Goal: Task Accomplishment & Management: Manage account settings

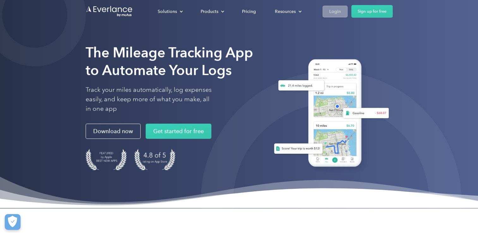
click at [328, 14] on link "Login" at bounding box center [334, 12] width 25 height 12
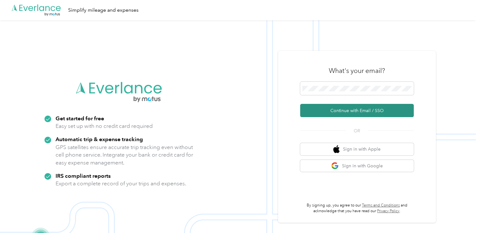
click at [379, 109] on button "Continue with Email / SSO" at bounding box center [357, 110] width 114 height 13
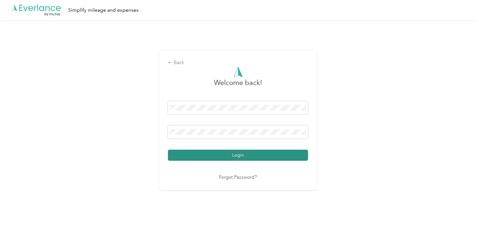
click at [238, 157] on button "Login" at bounding box center [238, 155] width 140 height 11
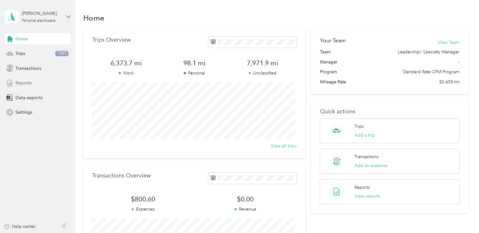
click at [27, 81] on span "Reports" at bounding box center [23, 83] width 16 height 7
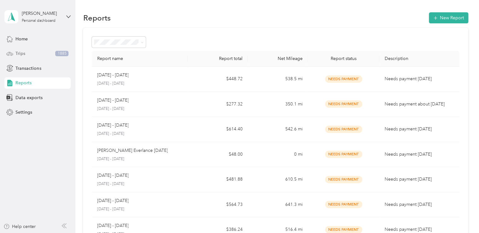
click at [24, 56] on span "Trips" at bounding box center [20, 53] width 10 height 7
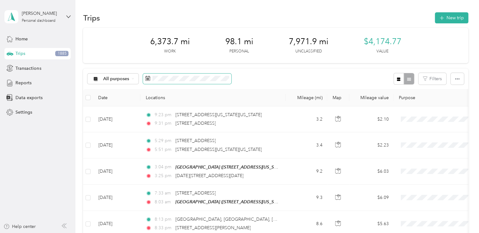
click at [186, 81] on span at bounding box center [187, 79] width 88 height 11
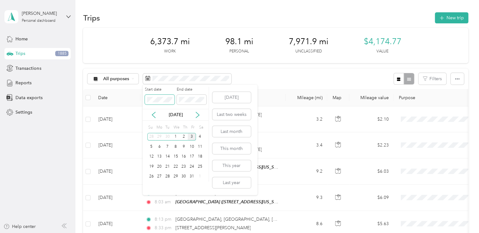
click at [166, 103] on span at bounding box center [160, 100] width 30 height 10
click at [152, 119] on div "Oct 2025" at bounding box center [176, 115] width 66 height 12
click at [153, 115] on icon at bounding box center [153, 115] width 3 height 6
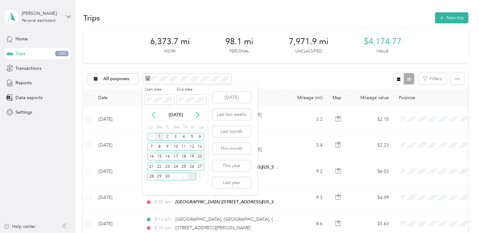
click at [160, 136] on div "1" at bounding box center [159, 137] width 8 height 8
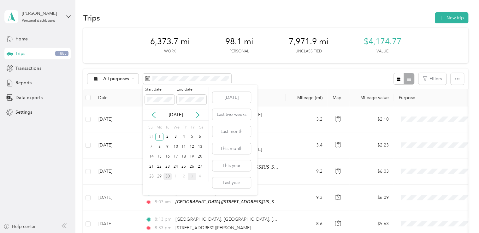
click at [168, 173] on div "30" at bounding box center [168, 177] width 8 height 8
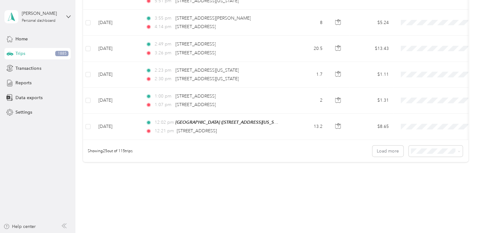
scroll to position [635, 0]
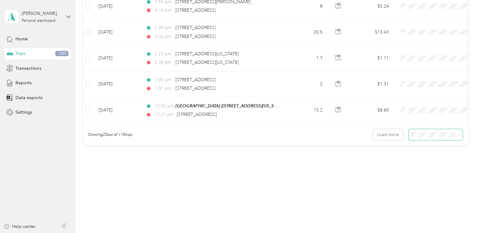
click at [438, 138] on span at bounding box center [436, 134] width 54 height 11
click at [419, 169] on span "100 per load" at bounding box center [425, 168] width 26 height 5
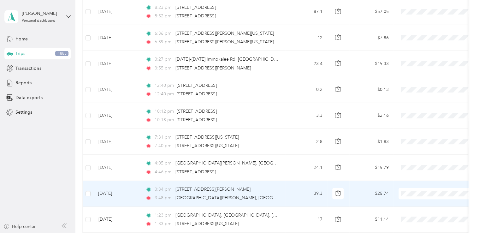
scroll to position [2579, 0]
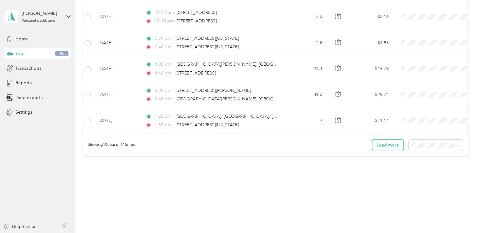
click at [385, 140] on button "Load more" at bounding box center [388, 145] width 31 height 11
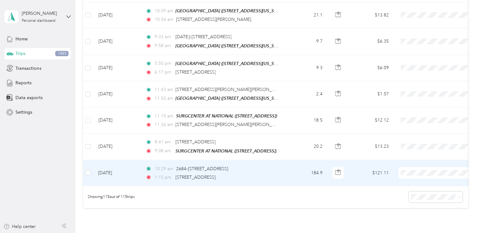
scroll to position [2917, 0]
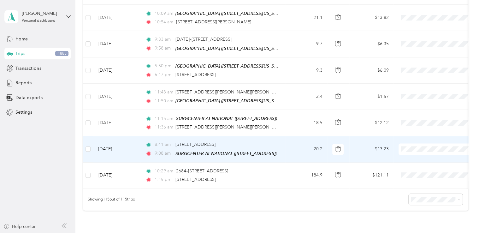
click at [385, 136] on td "$13.23" at bounding box center [372, 149] width 44 height 26
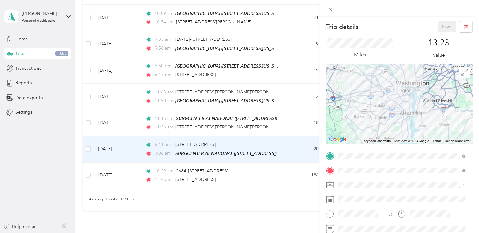
click at [282, 193] on div "Trip details Save This trip cannot be edited because it is either under review,…" at bounding box center [239, 116] width 479 height 233
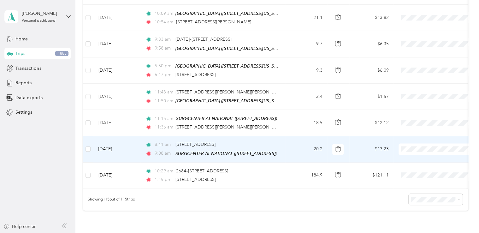
click at [430, 144] on li "Supreme Orthopedics" at bounding box center [438, 141] width 78 height 11
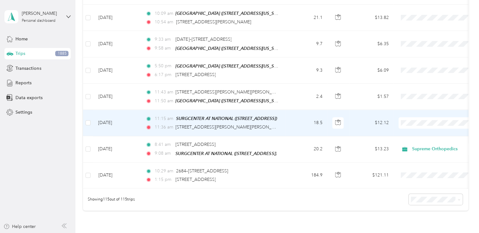
click at [415, 116] on span "Supreme Orthopedics" at bounding box center [444, 116] width 58 height 7
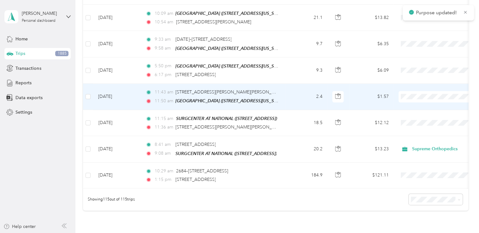
click at [434, 90] on span "Supreme Orthopedics" at bounding box center [444, 90] width 58 height 7
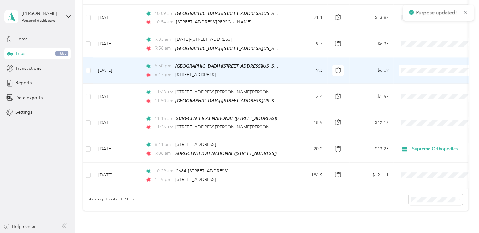
click at [408, 63] on icon at bounding box center [407, 65] width 5 height 4
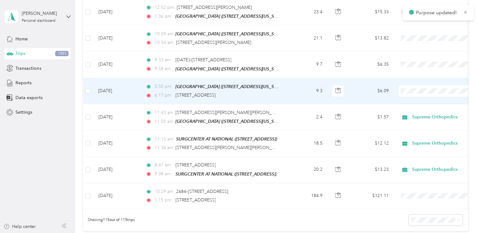
scroll to position [2892, 0]
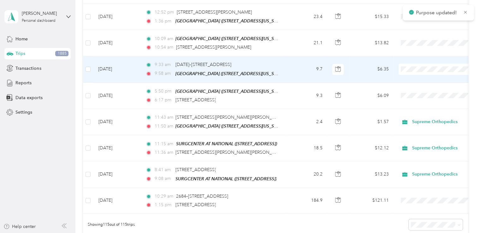
click at [413, 63] on span at bounding box center [438, 68] width 78 height 11
click at [417, 62] on span "Supreme Orthopedics" at bounding box center [444, 64] width 58 height 7
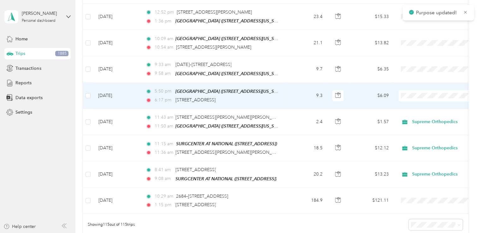
click at [423, 89] on span "Supreme Orthopedics" at bounding box center [444, 90] width 58 height 7
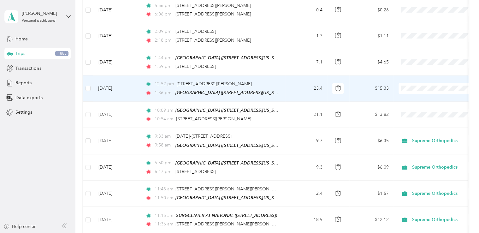
scroll to position [2814, 0]
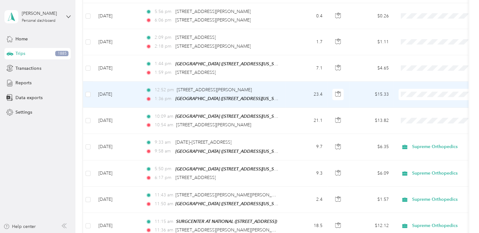
click at [420, 86] on li "Supreme Orthopedics" at bounding box center [438, 89] width 78 height 11
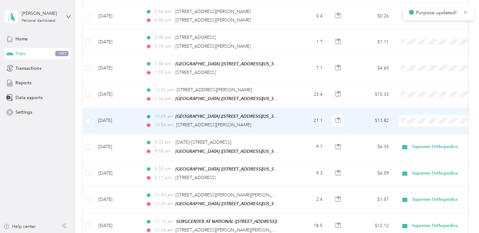
click at [425, 116] on span "Supreme Orthopedics" at bounding box center [444, 115] width 58 height 7
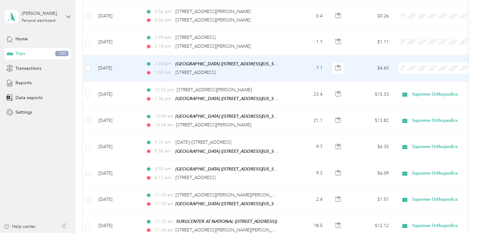
click at [419, 65] on li "Supreme Orthopedics" at bounding box center [438, 60] width 78 height 11
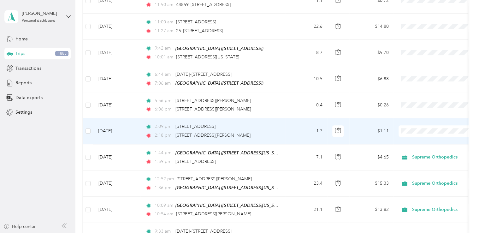
scroll to position [2723, 0]
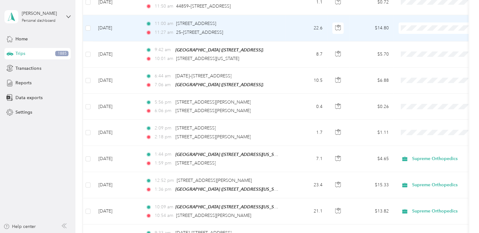
click at [418, 25] on li "Supreme Orthopedics" at bounding box center [438, 25] width 78 height 11
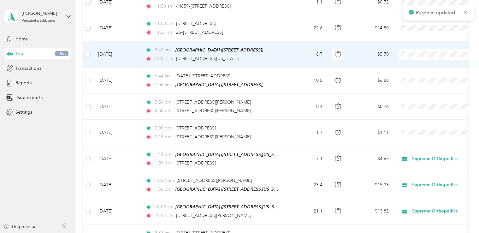
click at [420, 50] on span "Supreme Orthopedics" at bounding box center [444, 51] width 58 height 7
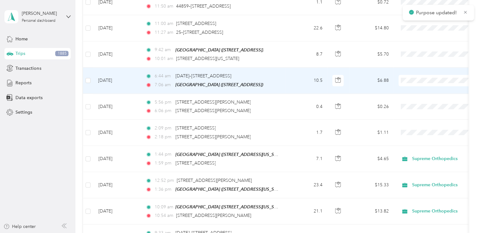
click at [421, 76] on span "Supreme Orthopedics" at bounding box center [444, 75] width 58 height 7
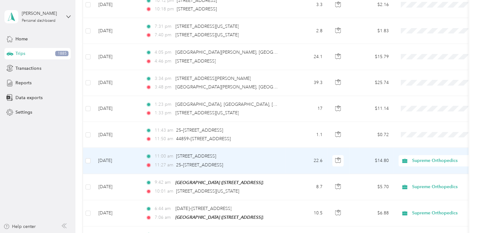
scroll to position [2581, 0]
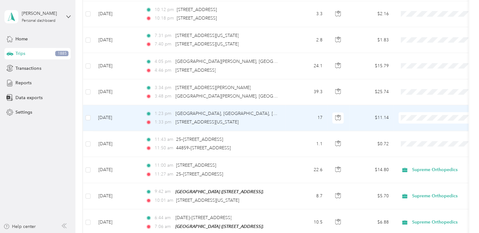
click at [431, 116] on li "Supreme Orthopedics" at bounding box center [438, 114] width 78 height 11
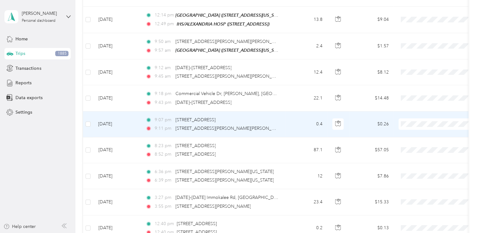
scroll to position [2329, 0]
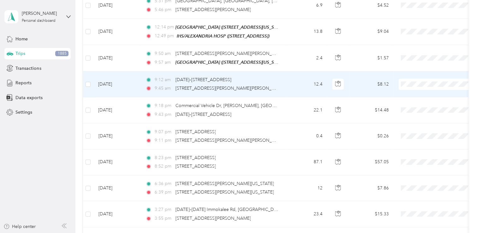
click at [430, 84] on li "Supreme Orthopedics" at bounding box center [438, 81] width 78 height 11
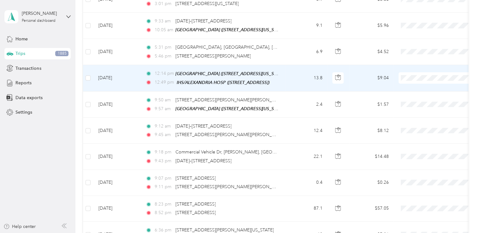
scroll to position [2282, 0]
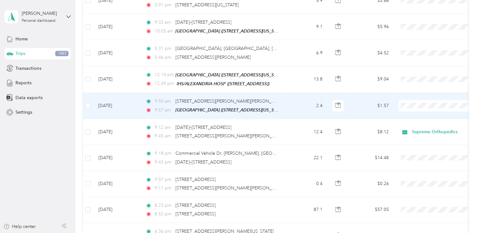
click at [419, 100] on span at bounding box center [438, 105] width 78 height 11
click at [432, 106] on ol "Supreme Orthopedics Personal" at bounding box center [438, 109] width 78 height 22
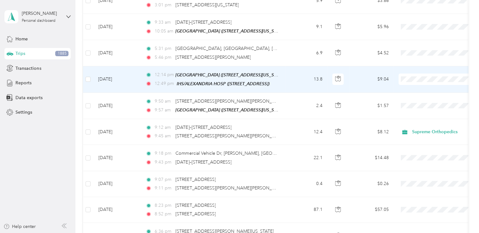
click at [427, 77] on span "Supreme Orthopedics" at bounding box center [444, 77] width 58 height 7
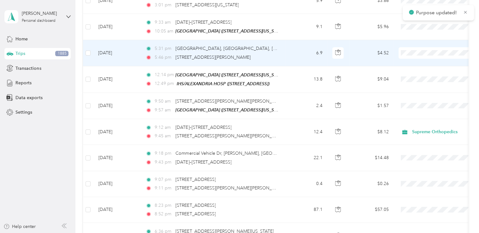
click at [424, 51] on span "Supreme Orthopedics" at bounding box center [444, 52] width 58 height 7
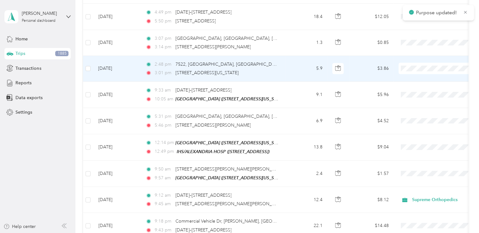
scroll to position [2213, 0]
click at [416, 71] on ol "Supreme Orthopedics Personal" at bounding box center [438, 74] width 78 height 22
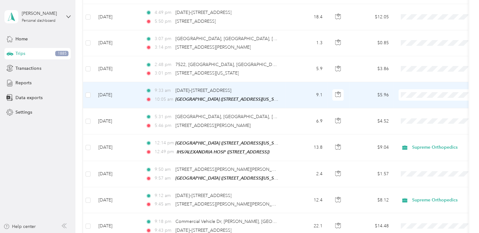
click at [414, 89] on span at bounding box center [438, 94] width 78 height 11
click at [425, 93] on span "Supreme Orthopedics" at bounding box center [444, 94] width 58 height 7
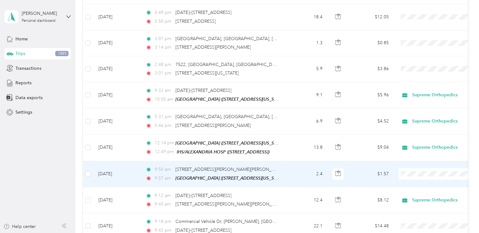
click at [420, 170] on span "Supreme Orthopedics" at bounding box center [444, 172] width 58 height 7
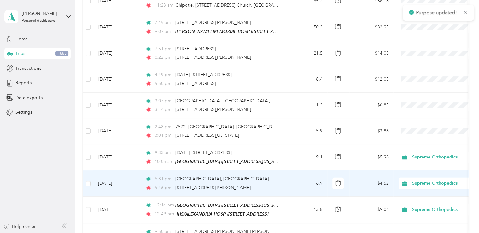
scroll to position [2150, 0]
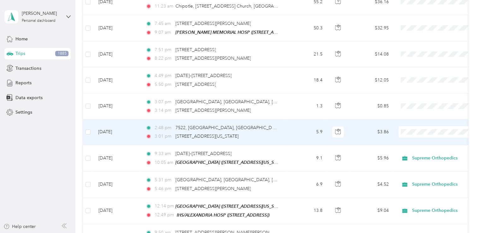
click at [415, 131] on span "Supreme Orthopedics" at bounding box center [444, 131] width 58 height 7
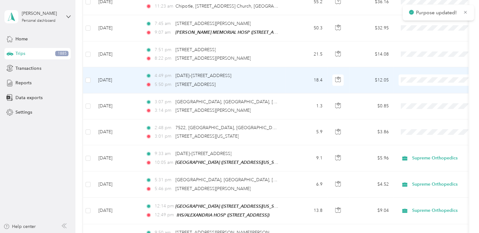
click at [415, 80] on span "Supreme Orthopedics" at bounding box center [444, 79] width 58 height 7
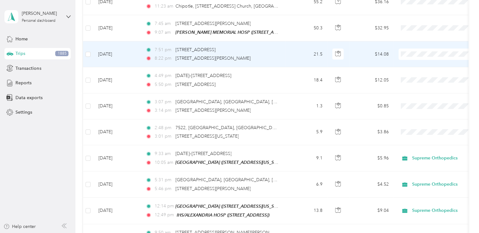
click at [420, 55] on li "Supreme Orthopedics" at bounding box center [438, 53] width 78 height 11
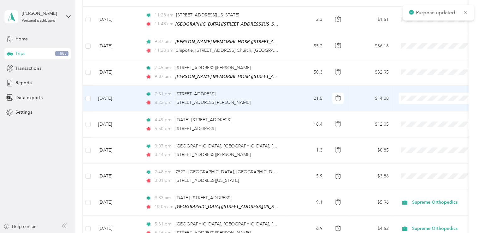
scroll to position [2104, 0]
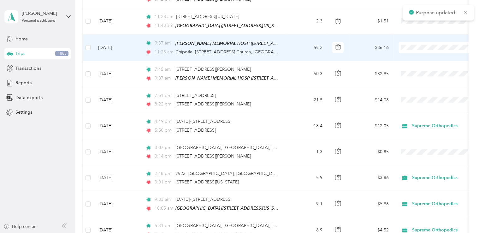
click at [411, 51] on ol "Supreme Orthopedics Personal" at bounding box center [438, 53] width 78 height 22
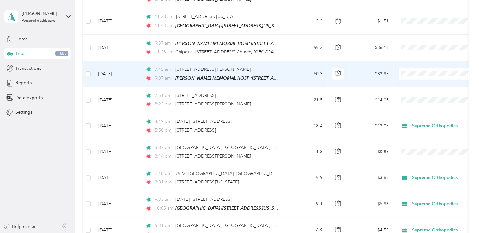
click at [422, 71] on span "Supreme Orthopedics" at bounding box center [444, 72] width 58 height 7
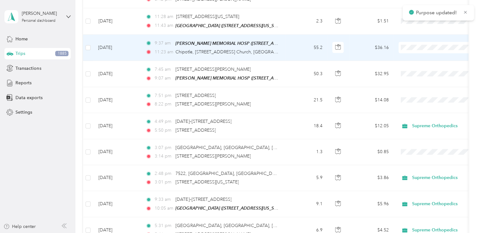
click at [419, 46] on span "Supreme Orthopedics" at bounding box center [444, 46] width 58 height 7
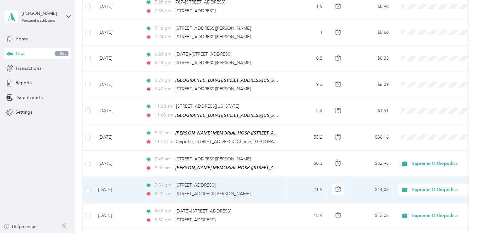
scroll to position [2010, 0]
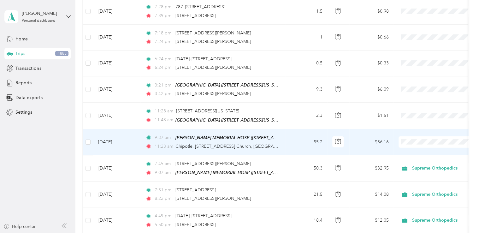
click at [420, 136] on span at bounding box center [438, 141] width 78 height 11
click at [423, 140] on span "Supreme Orthopedics" at bounding box center [444, 142] width 58 height 7
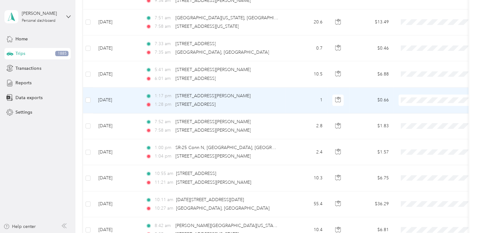
scroll to position [1729, 0]
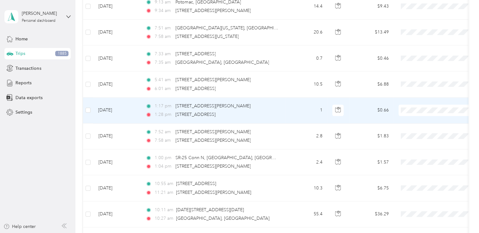
click at [430, 98] on td at bounding box center [438, 111] width 88 height 26
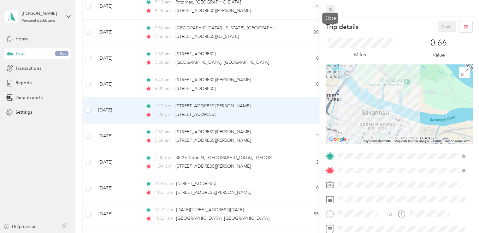
click at [330, 8] on icon at bounding box center [330, 9] width 5 height 5
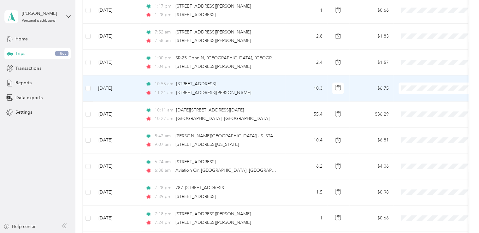
scroll to position [1829, 0]
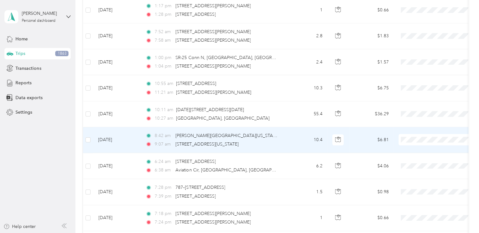
click at [420, 141] on span "Supreme Orthopedics" at bounding box center [444, 141] width 58 height 7
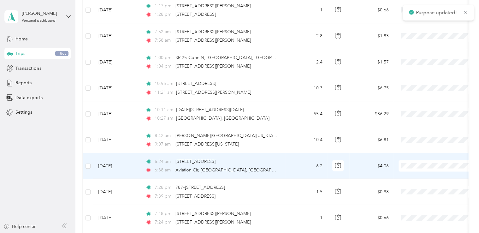
click at [432, 168] on span "Supreme Orthopedics" at bounding box center [444, 167] width 58 height 7
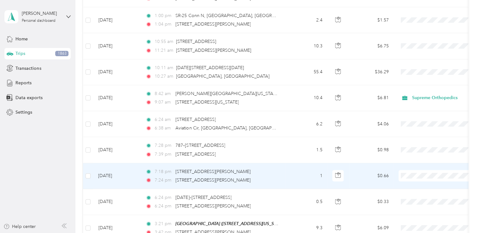
scroll to position [1872, 0]
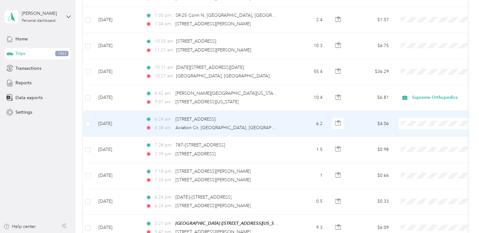
click at [419, 125] on span "Supreme Orthopedics" at bounding box center [444, 125] width 58 height 7
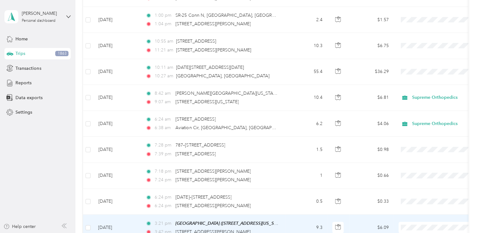
click at [427, 193] on span "Supreme Orthopedics" at bounding box center [444, 191] width 58 height 7
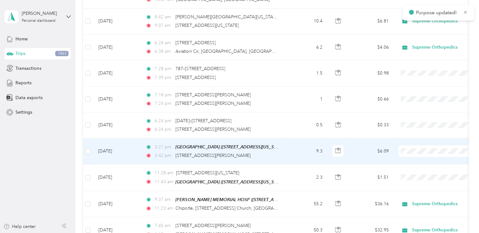
scroll to position [1948, 0]
click at [419, 151] on span "Supreme Orthopedics" at bounding box center [444, 151] width 58 height 7
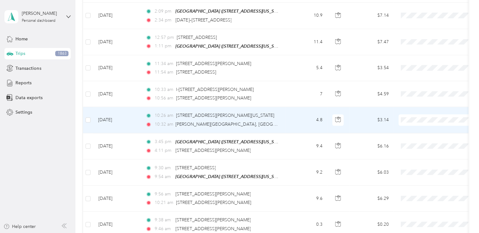
scroll to position [1502, 0]
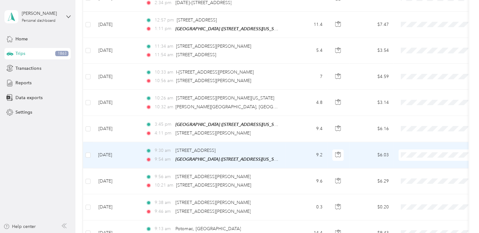
click at [425, 155] on span "Supreme Orthopedics" at bounding box center [444, 157] width 58 height 7
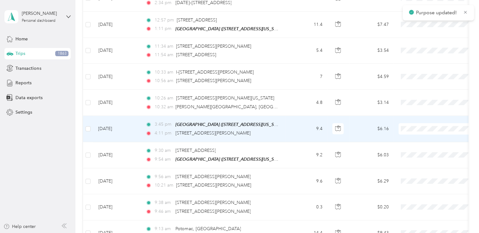
click at [419, 128] on span "Supreme Orthopedics" at bounding box center [444, 128] width 58 height 7
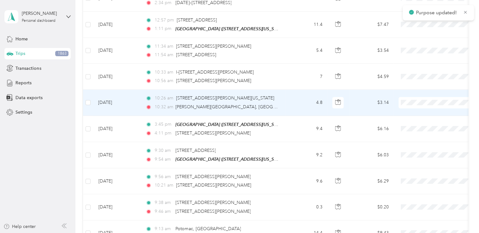
click at [417, 105] on span "Supreme Orthopedics" at bounding box center [444, 104] width 58 height 7
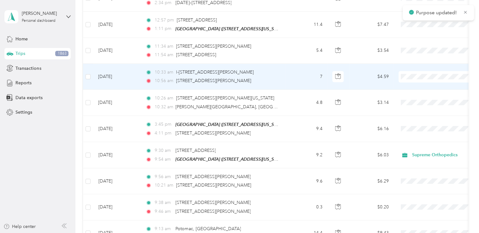
click at [414, 78] on span "Supreme Orthopedics" at bounding box center [438, 79] width 69 height 7
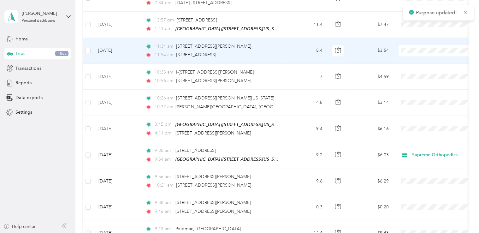
click at [420, 53] on span "Supreme Orthopedics" at bounding box center [444, 53] width 58 height 7
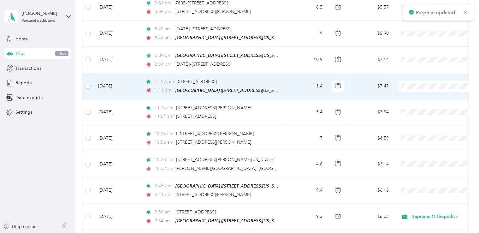
scroll to position [1441, 0]
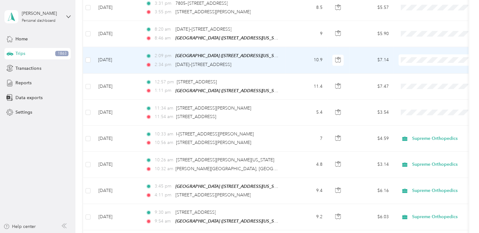
click at [430, 63] on span "Supreme Orthopedics" at bounding box center [444, 62] width 58 height 7
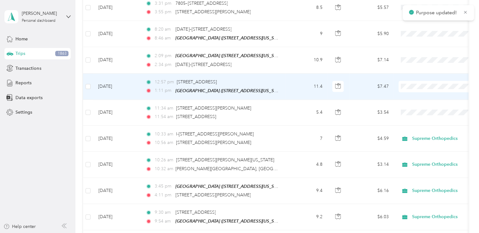
click at [418, 89] on span "Supreme Orthopedics" at bounding box center [444, 89] width 58 height 7
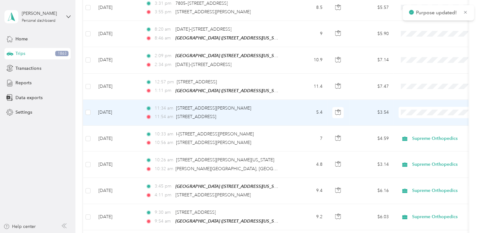
click at [429, 114] on span "Supreme Orthopedics" at bounding box center [444, 115] width 58 height 7
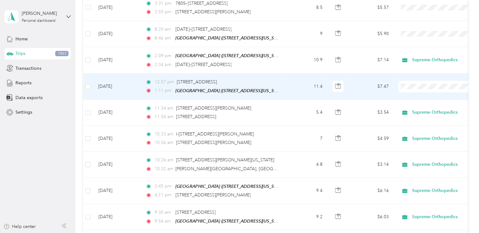
click at [418, 85] on li "Supreme Orthopedics" at bounding box center [438, 89] width 78 height 11
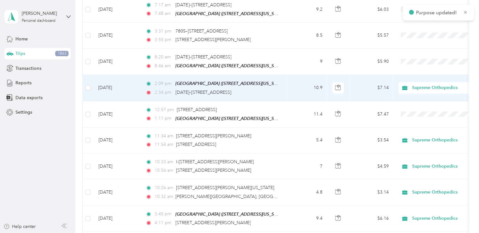
scroll to position [1382, 0]
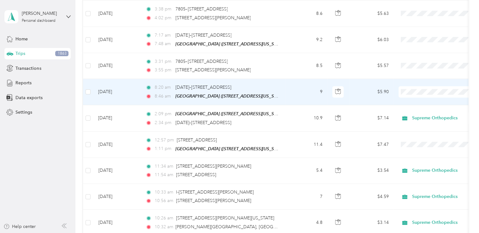
click at [420, 96] on span "Supreme Orthopedics" at bounding box center [444, 96] width 58 height 7
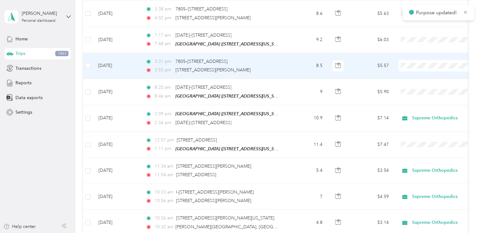
click at [423, 71] on li "Supreme Orthopedics" at bounding box center [438, 68] width 78 height 11
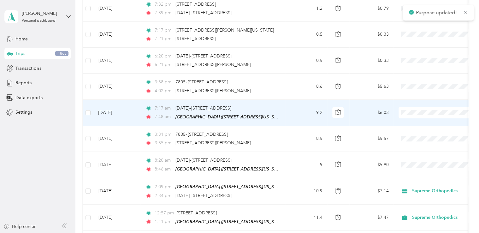
scroll to position [1307, 0]
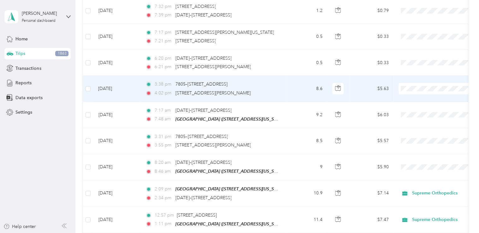
click at [421, 94] on span "Supreme Orthopedics" at bounding box center [444, 93] width 58 height 7
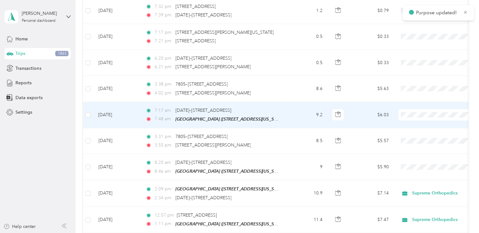
click at [419, 118] on span "Supreme Orthopedics" at bounding box center [444, 119] width 58 height 7
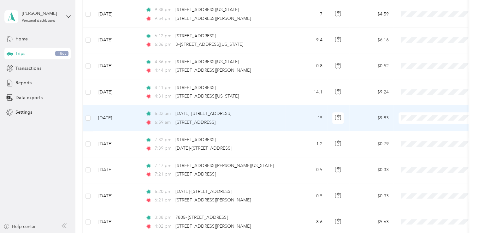
scroll to position [1174, 0]
click at [414, 124] on li "Supreme Orthopedics" at bounding box center [438, 122] width 78 height 11
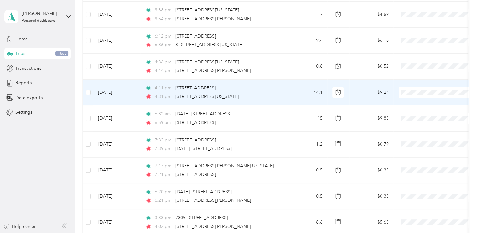
click at [420, 97] on span "Supreme Orthopedics" at bounding box center [444, 97] width 58 height 7
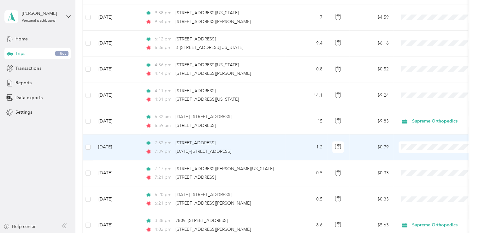
scroll to position [1151, 0]
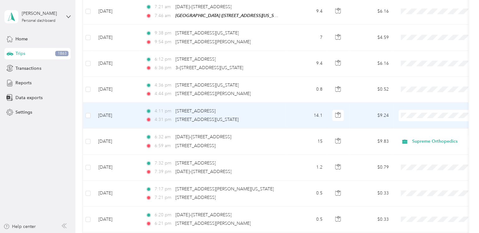
click at [419, 121] on span "Supreme Orthopedics" at bounding box center [444, 120] width 58 height 7
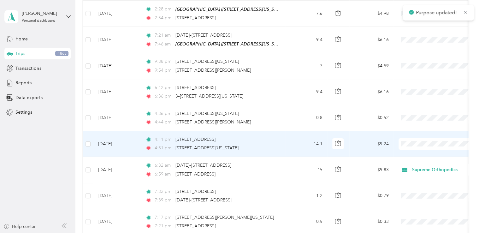
scroll to position [1121, 0]
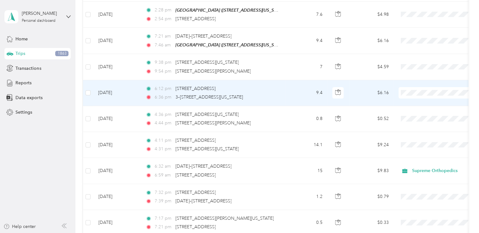
click at [414, 99] on span "Supreme Orthopedics" at bounding box center [438, 98] width 69 height 7
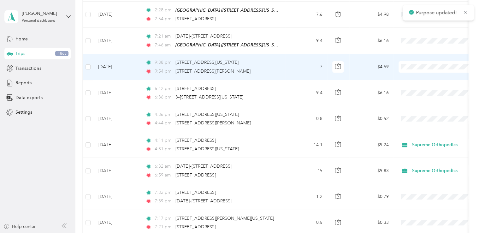
click at [422, 70] on span "Supreme Orthopedics" at bounding box center [444, 71] width 58 height 7
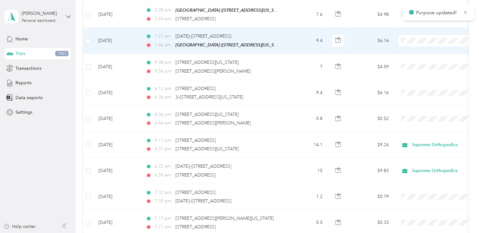
click at [423, 45] on span "Supreme Orthopedics" at bounding box center [444, 46] width 58 height 7
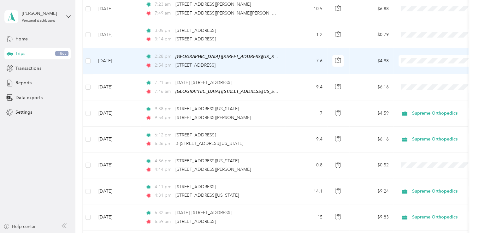
scroll to position [1076, 0]
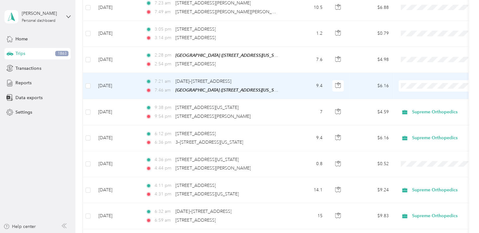
click at [428, 92] on li "Supreme Orthopedics" at bounding box center [438, 90] width 78 height 11
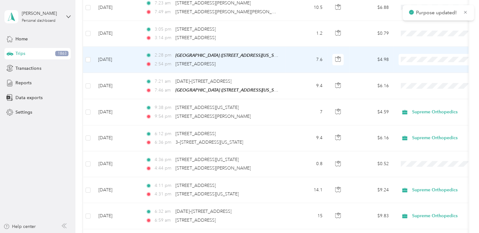
click at [430, 56] on span at bounding box center [438, 59] width 78 height 11
click at [436, 61] on li "Supreme Orthopedics" at bounding box center [438, 65] width 78 height 11
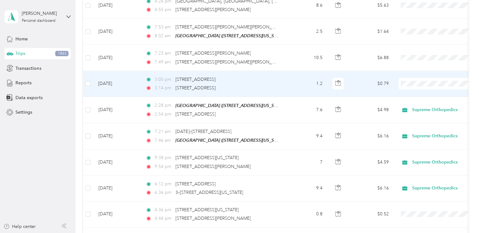
scroll to position [1025, 0]
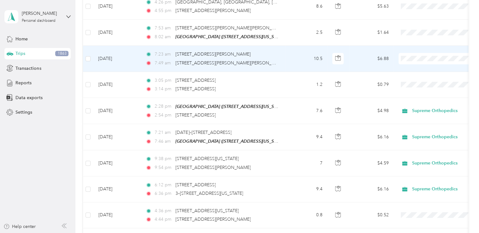
click at [423, 62] on span "Supreme Orthopedics" at bounding box center [444, 61] width 58 height 7
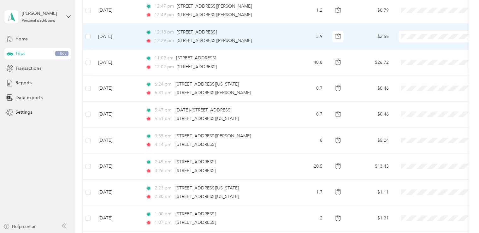
scroll to position [499, 0]
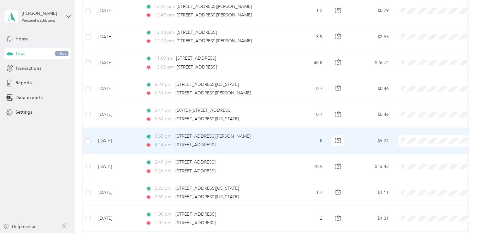
click at [423, 149] on span "Supreme Orthopedics" at bounding box center [444, 150] width 58 height 7
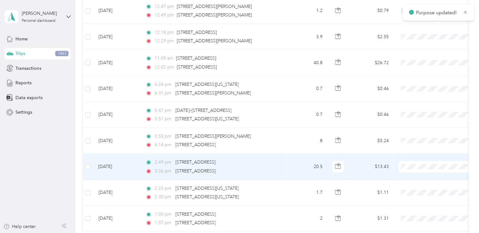
click at [431, 176] on span "Supreme Orthopedics" at bounding box center [444, 176] width 58 height 7
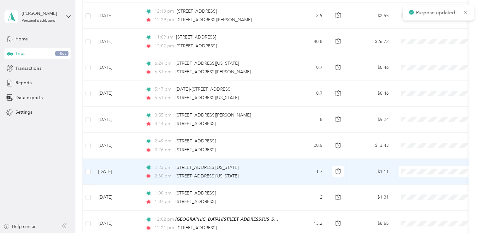
scroll to position [521, 0]
click at [425, 176] on li "Supreme Orthopedics" at bounding box center [438, 178] width 78 height 11
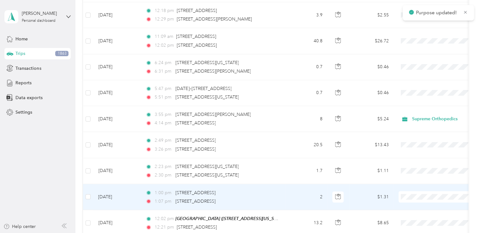
click at [432, 205] on span "Supreme Orthopedics" at bounding box center [444, 205] width 58 height 7
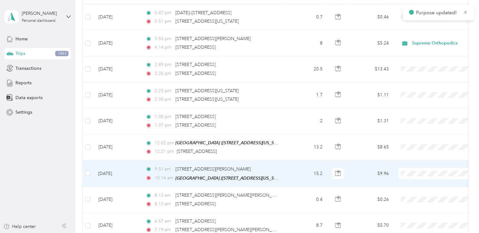
scroll to position [598, 0]
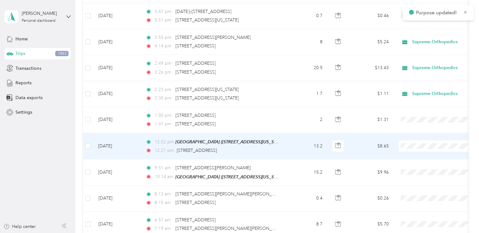
click at [425, 153] on span "Supreme Orthopedics" at bounding box center [444, 155] width 58 height 7
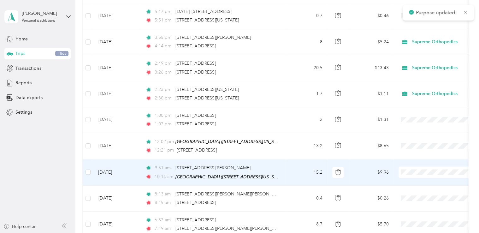
click at [428, 180] on span "Supreme Orthopedics" at bounding box center [444, 181] width 58 height 7
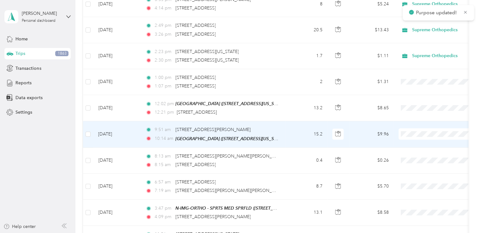
scroll to position [639, 0]
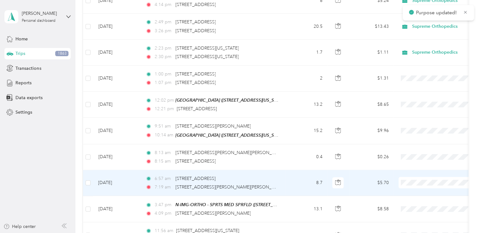
click at [427, 191] on li "Supreme Orthopedics" at bounding box center [438, 191] width 78 height 11
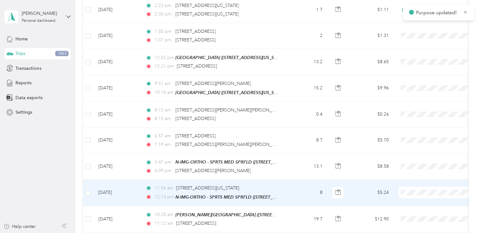
scroll to position [683, 0]
click at [421, 196] on span "Supreme Orthopedics" at bounding box center [444, 199] width 58 height 7
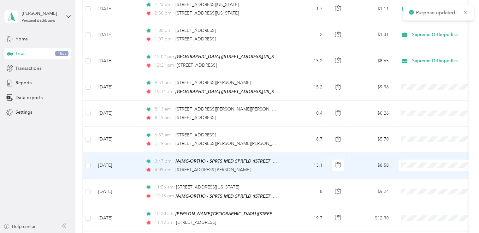
click at [421, 165] on span at bounding box center [438, 165] width 78 height 11
click at [420, 173] on span "Supreme Orthopedics" at bounding box center [444, 173] width 58 height 7
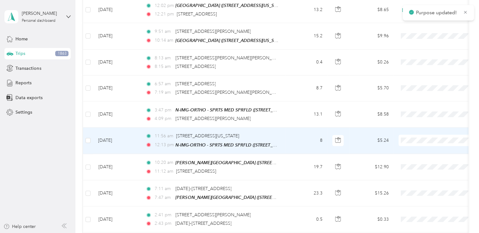
scroll to position [737, 0]
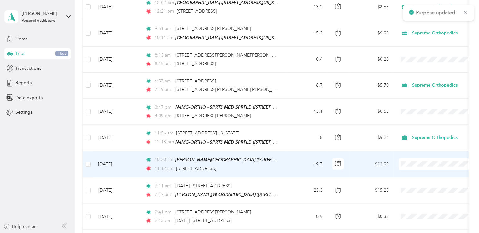
click at [422, 171] on span "Supreme Orthopedics" at bounding box center [444, 170] width 58 height 7
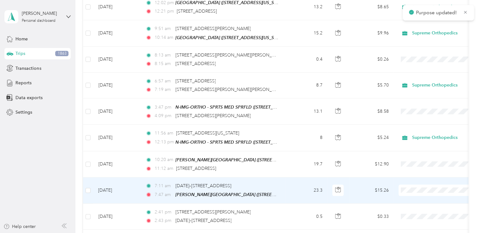
click at [427, 196] on span "Supreme Orthopedics" at bounding box center [444, 197] width 58 height 7
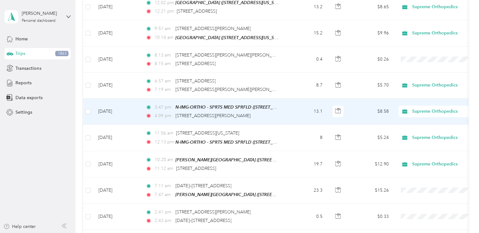
click at [425, 119] on span "Supreme Orthopedics" at bounding box center [440, 119] width 51 height 7
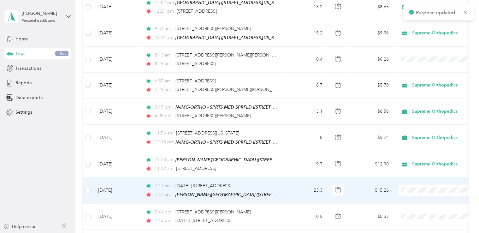
click at [424, 196] on span "Supreme Orthopedics" at bounding box center [444, 197] width 58 height 7
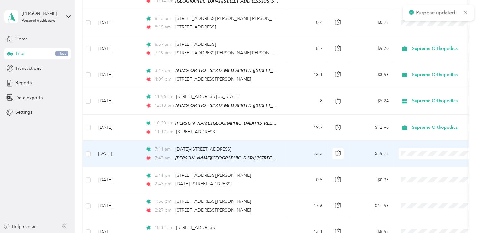
scroll to position [775, 0]
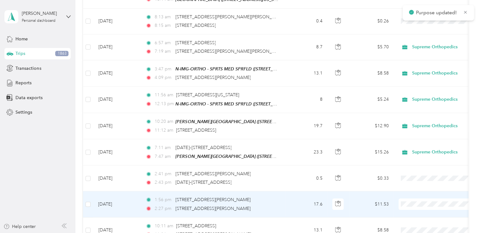
click at [414, 199] on span at bounding box center [438, 204] width 78 height 11
click at [425, 212] on li "Supreme Orthopedics" at bounding box center [438, 208] width 78 height 11
click at [425, 218] on td at bounding box center [438, 231] width 88 height 26
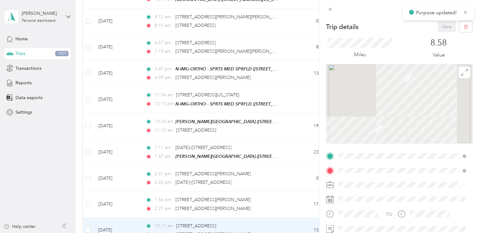
scroll to position [14, 0]
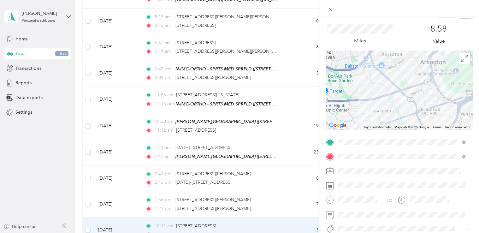
click at [466, 11] on div at bounding box center [400, 8] width 160 height 17
click at [462, 33] on div "8.58 Value" at bounding box center [439, 34] width 68 height 21
click at [328, 9] on icon at bounding box center [330, 9] width 5 height 5
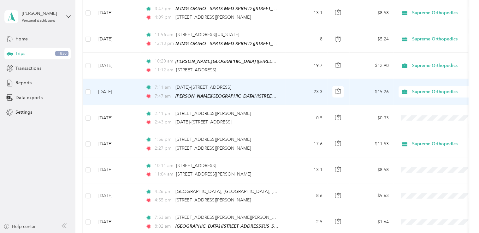
scroll to position [838, 0]
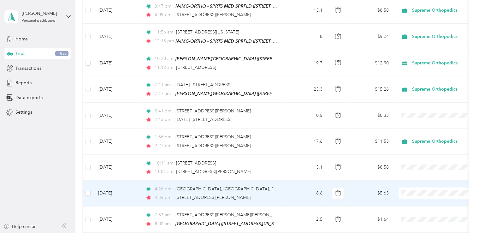
click at [422, 201] on span "Supreme Orthopedics" at bounding box center [444, 199] width 58 height 7
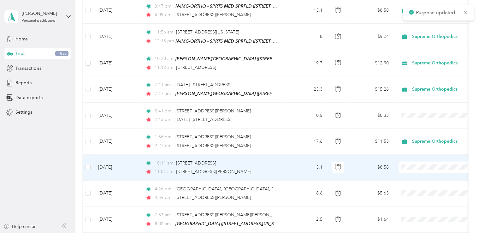
click at [431, 165] on span at bounding box center [438, 167] width 78 height 11
click at [440, 162] on span at bounding box center [438, 167] width 78 height 11
click at [437, 174] on span "Supreme Orthopedics" at bounding box center [444, 174] width 58 height 7
click at [421, 172] on span "Supreme Orthopedics" at bounding box center [444, 174] width 58 height 7
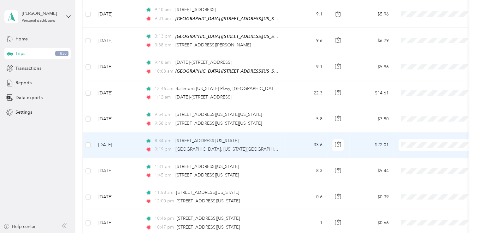
scroll to position [131, 0]
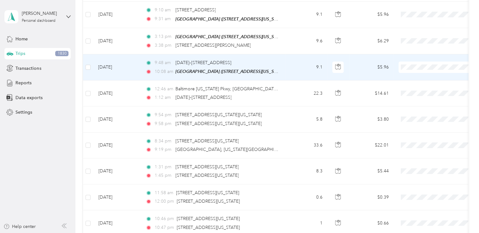
click at [419, 76] on span "Supreme Orthopedics" at bounding box center [444, 75] width 58 height 7
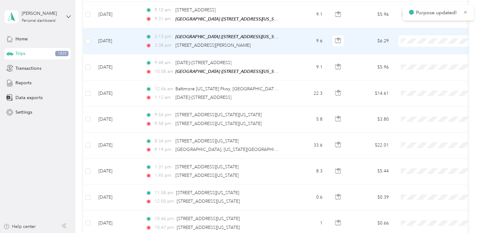
click at [424, 51] on span "Supreme Orthopedics" at bounding box center [444, 49] width 58 height 7
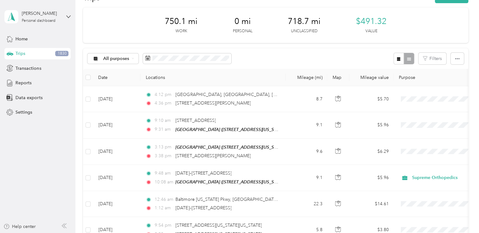
scroll to position [24, 0]
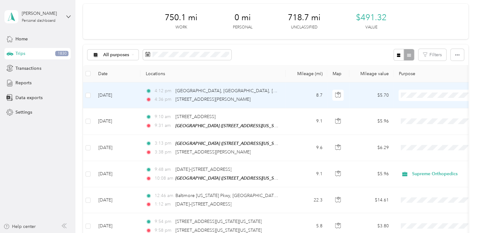
click at [418, 107] on span "Supreme Orthopedics" at bounding box center [444, 107] width 58 height 7
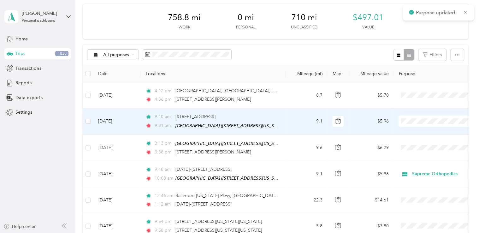
click at [427, 132] on span "Supreme Orthopedics" at bounding box center [444, 132] width 58 height 7
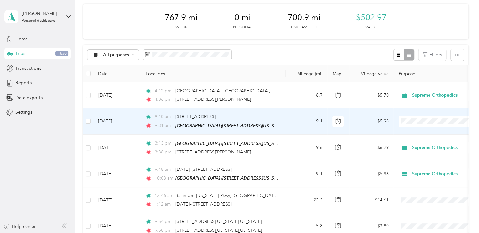
click at [416, 133] on span "Supreme Orthopedics" at bounding box center [444, 132] width 58 height 7
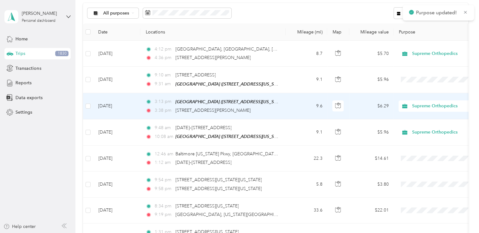
scroll to position [68, 0]
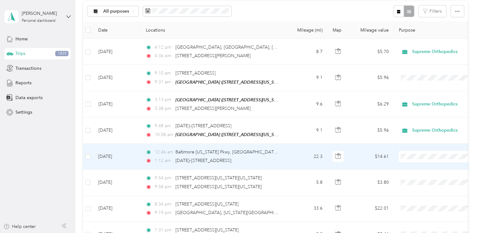
click at [419, 166] on span "Supreme Orthopedics" at bounding box center [444, 167] width 58 height 7
click at [425, 168] on li "Supreme Orthopedics" at bounding box center [438, 166] width 78 height 11
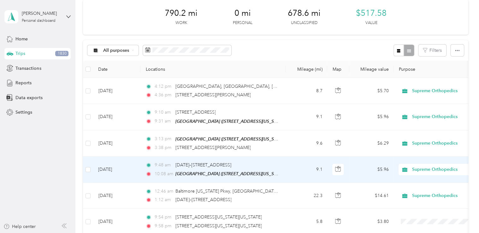
scroll to position [0, 0]
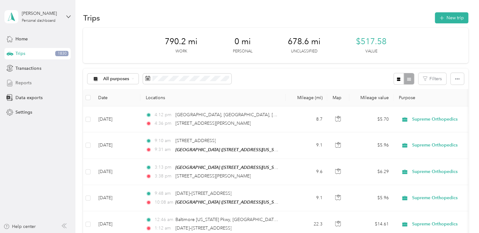
click at [37, 81] on div "Reports" at bounding box center [37, 82] width 66 height 11
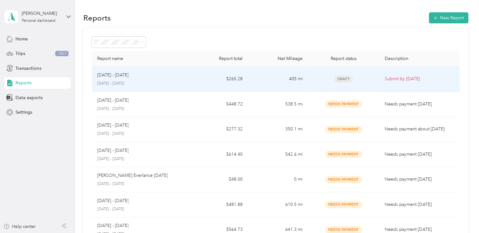
click at [142, 75] on div "Sep 1 - 30, 2025" at bounding box center [140, 75] width 86 height 7
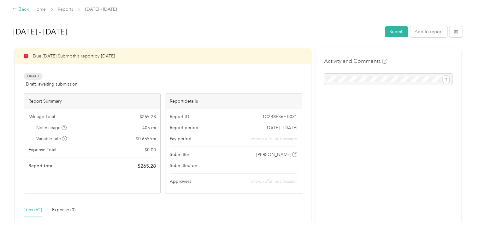
click at [16, 12] on div "Back" at bounding box center [21, 10] width 16 height 8
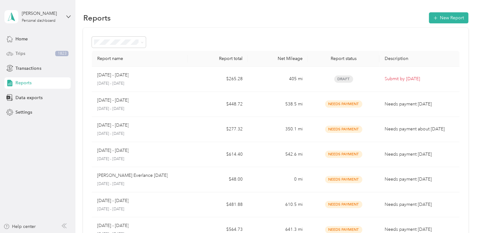
click at [21, 55] on span "Trips" at bounding box center [20, 53] width 10 height 7
